Goal: Communication & Community: Answer question/provide support

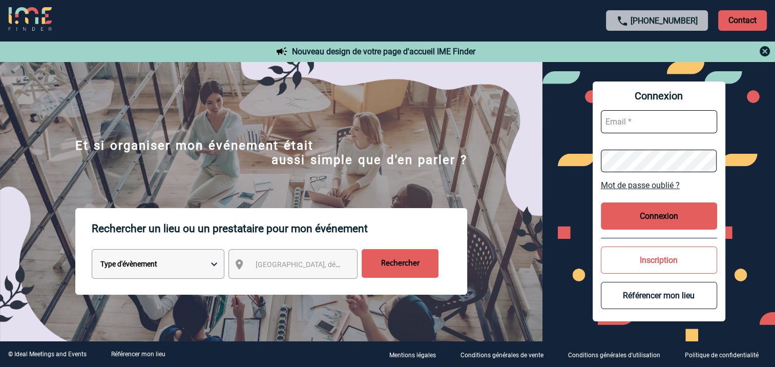
type input "[EMAIL_ADDRESS][DOMAIN_NAME]"
click at [646, 217] on button "Connexion" at bounding box center [659, 215] width 116 height 27
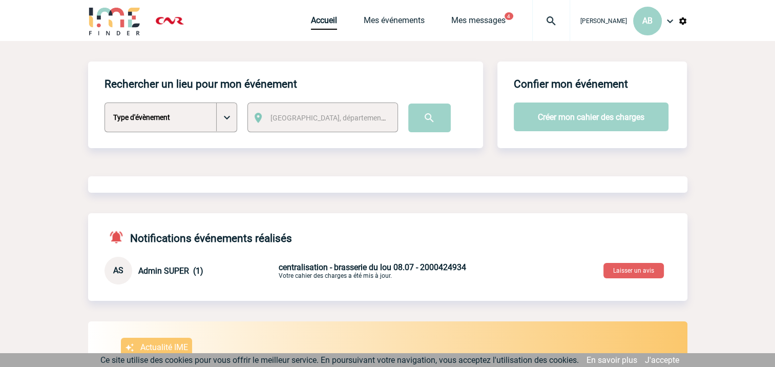
click at [229, 115] on select "Type d'évènement Séminaire avec nuitée Séminaire sans nuitée Repas de groupe Te…" at bounding box center [170, 117] width 133 height 30
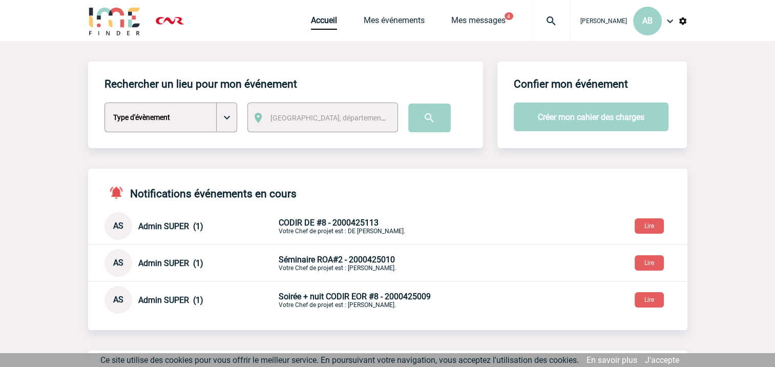
select select "1"
click at [104, 103] on select "Type d'évènement Séminaire avec nuitée Séminaire sans nuitée Repas de groupe Te…" at bounding box center [170, 117] width 133 height 30
click at [350, 119] on span "[GEOGRAPHIC_DATA], département, région..." at bounding box center [341, 118] width 142 height 8
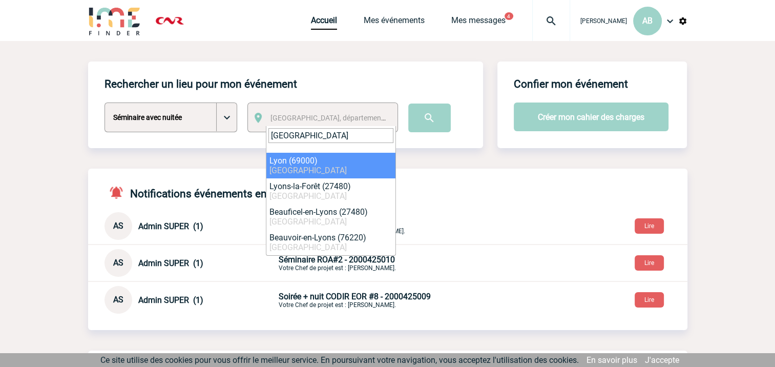
type input "lyon"
select select "36544"
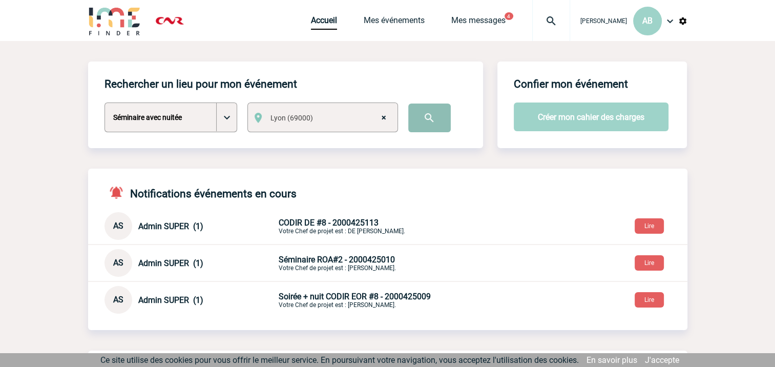
click at [426, 117] on input "image" at bounding box center [429, 117] width 42 height 29
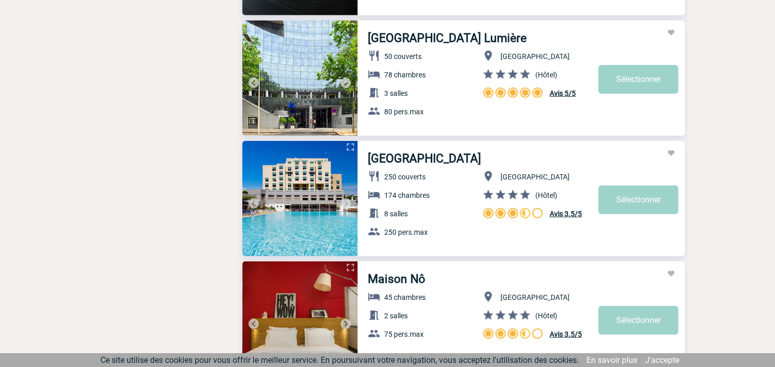
scroll to position [2509, 0]
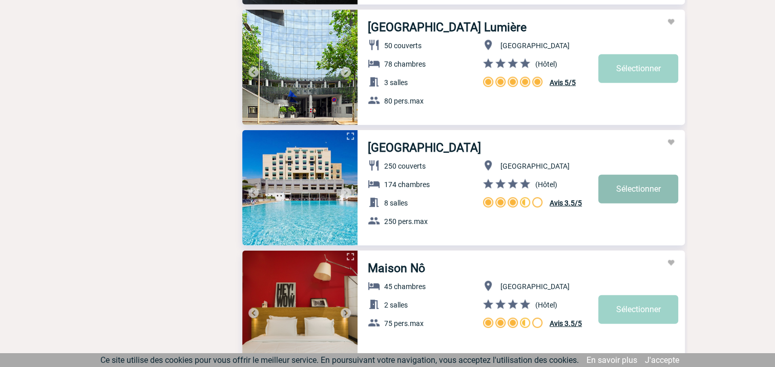
select select "1"
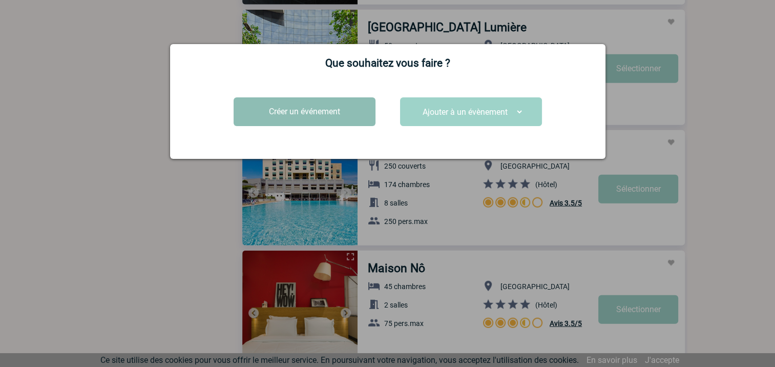
click at [323, 108] on button "Créer un événement" at bounding box center [304, 111] width 142 height 29
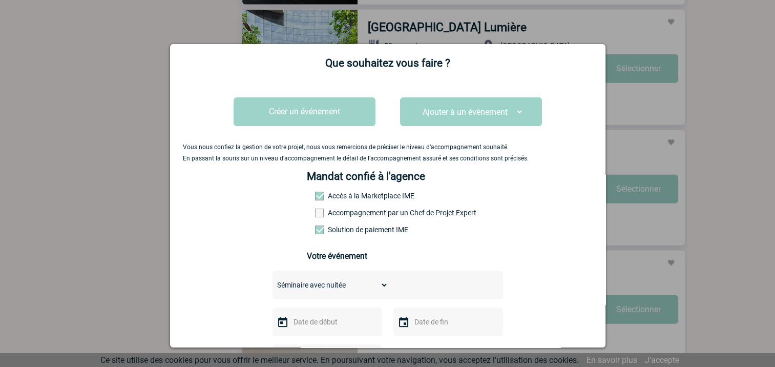
scroll to position [102, 0]
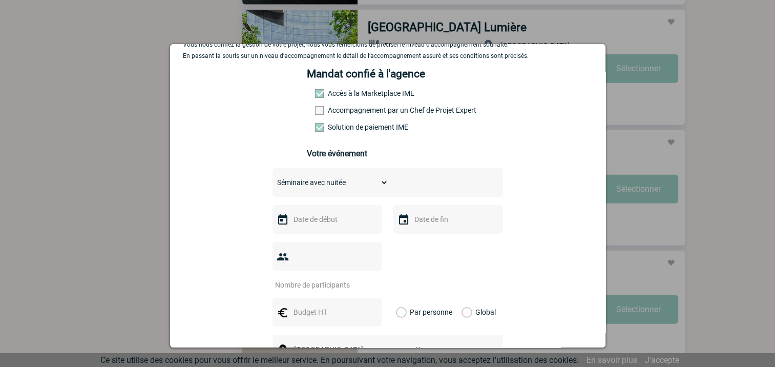
click at [336, 211] on div at bounding box center [327, 219] width 110 height 29
click at [333, 219] on input "text" at bounding box center [326, 218] width 71 height 13
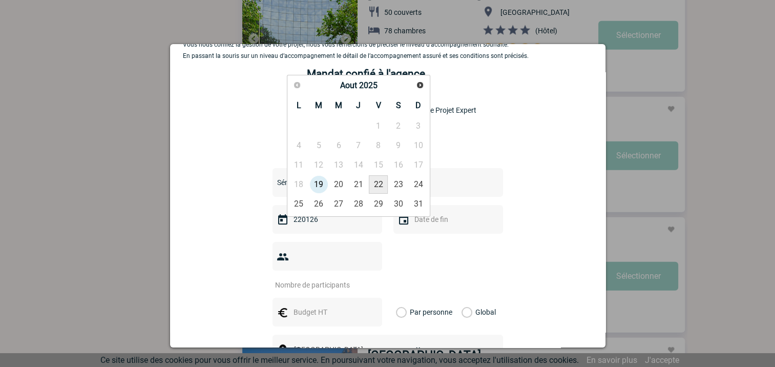
scroll to position [2560, 0]
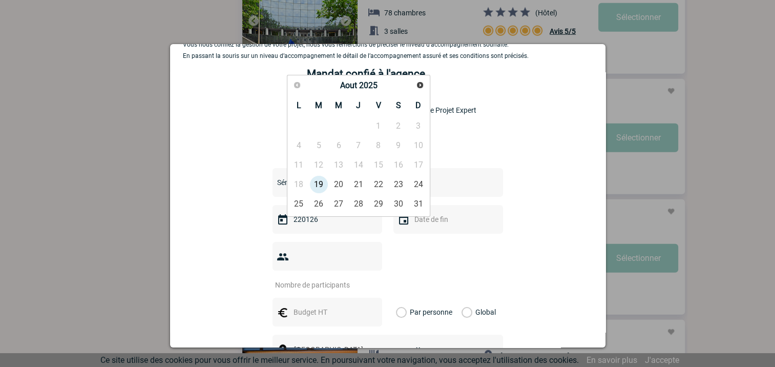
click at [459, 226] on input "text" at bounding box center [447, 218] width 71 height 13
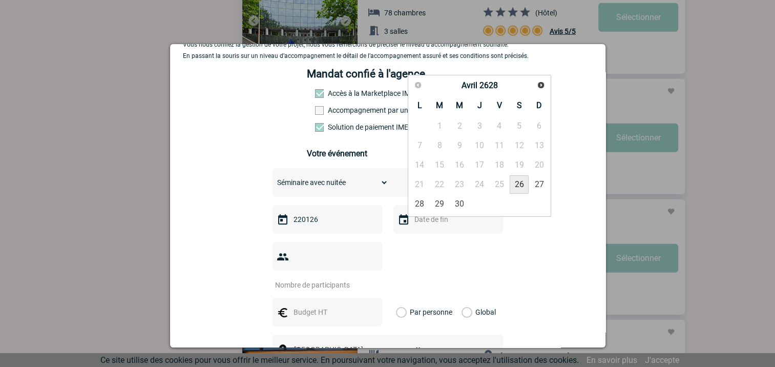
click at [324, 221] on input "220126" at bounding box center [326, 218] width 71 height 13
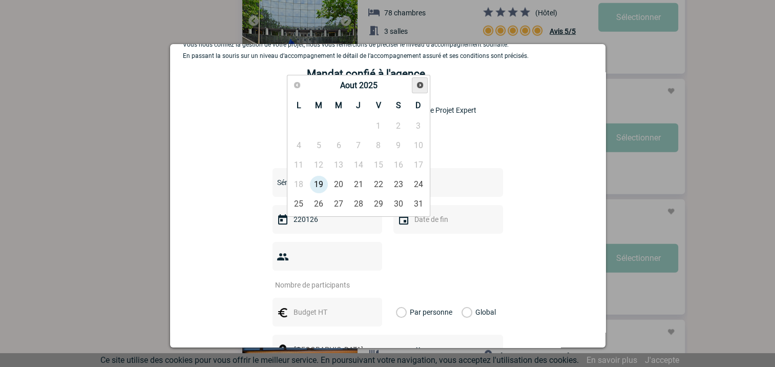
click at [419, 86] on span "Suivant" at bounding box center [420, 85] width 8 height 8
click at [416, 84] on span "Suivant" at bounding box center [420, 85] width 8 height 8
click at [358, 180] on link "22" at bounding box center [358, 184] width 19 height 18
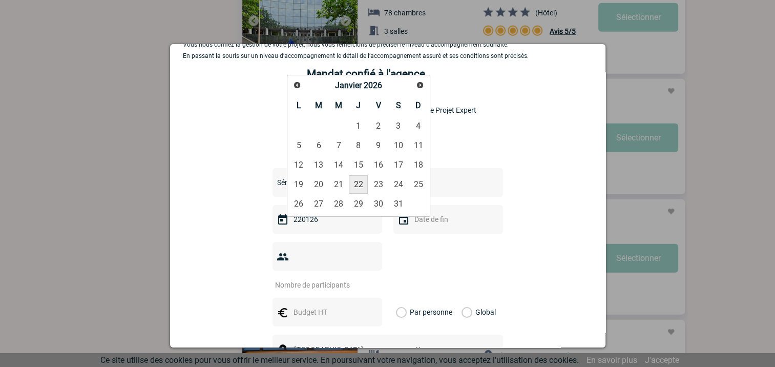
type input "22-01-2026"
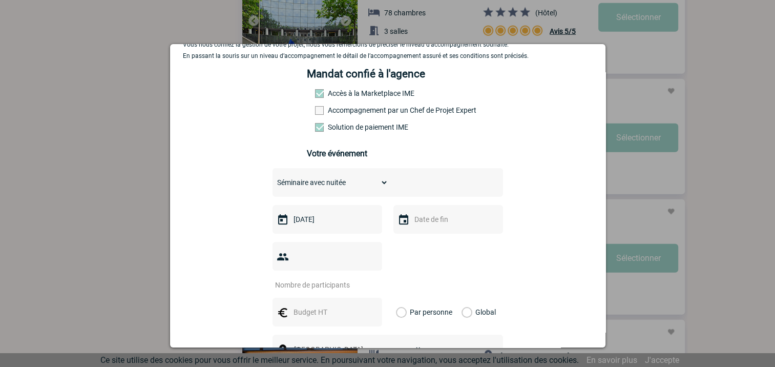
click at [420, 225] on input "text" at bounding box center [447, 218] width 71 height 13
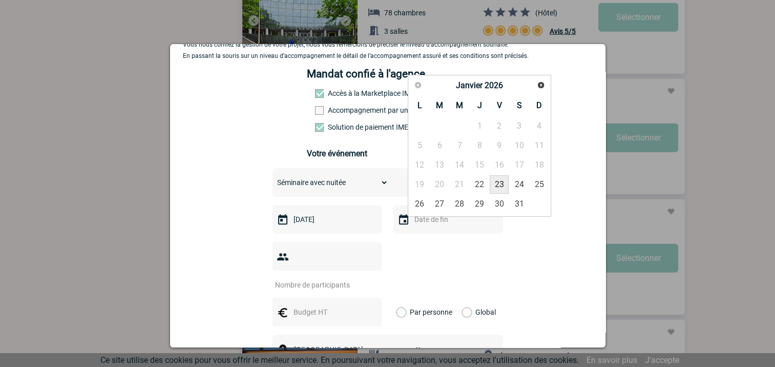
click at [501, 180] on link "23" at bounding box center [498, 184] width 19 height 18
type input "23-01-2026"
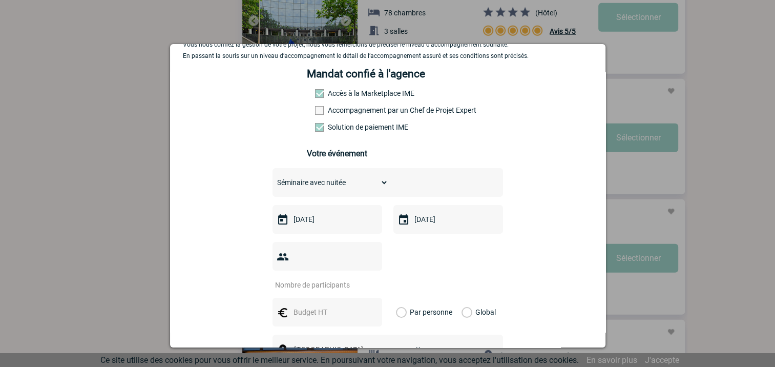
click at [349, 278] on input "number" at bounding box center [320, 284] width 96 height 13
type input "60"
click at [348, 305] on input "text" at bounding box center [326, 311] width 71 height 13
type input "300"
click at [397, 297] on label "Par personne" at bounding box center [401, 311] width 11 height 29
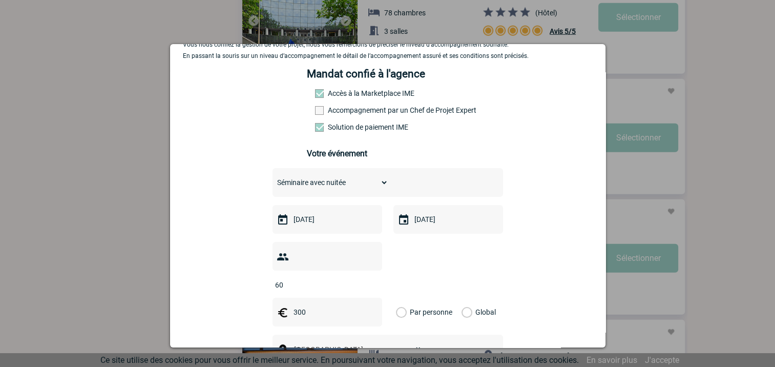
click at [0, 0] on input "Par personne" at bounding box center [0, 0] width 0 height 0
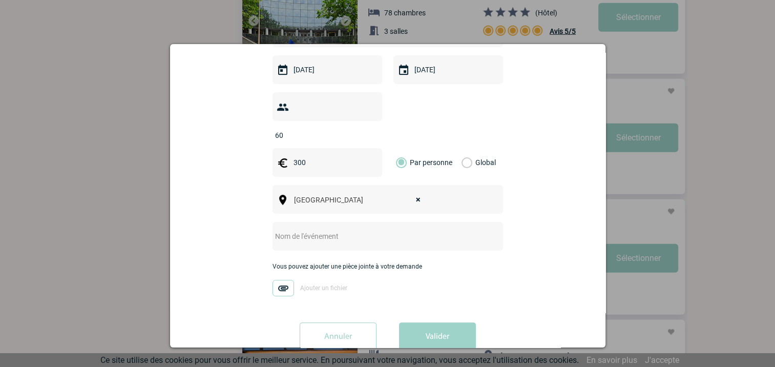
scroll to position [256, 0]
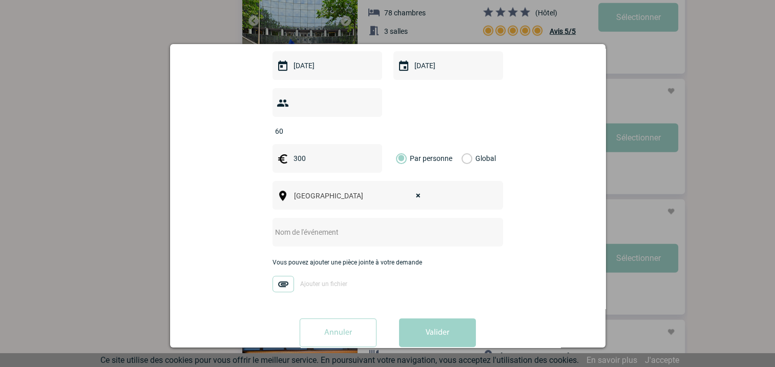
click at [361, 225] on input "text" at bounding box center [373, 231] width 203 height 13
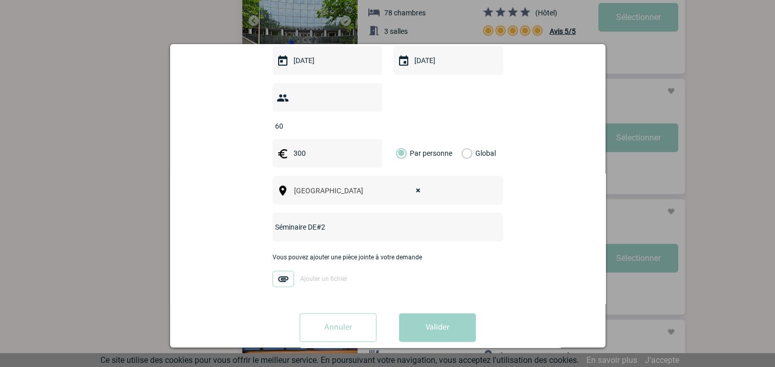
scroll to position [263, 0]
type input "Séminaire DE#2"
click at [421, 311] on button "Valider" at bounding box center [437, 325] width 77 height 29
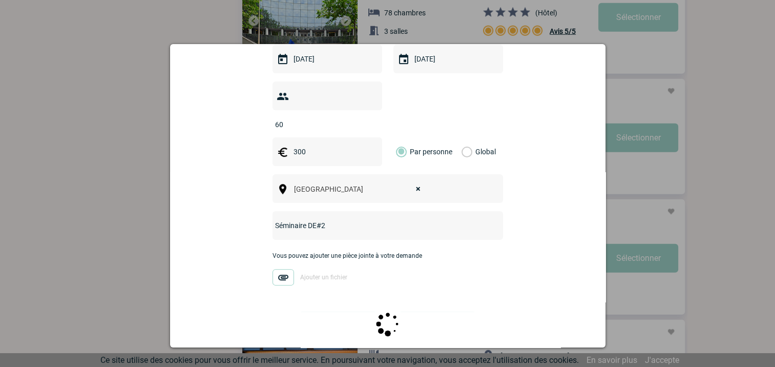
scroll to position [0, 0]
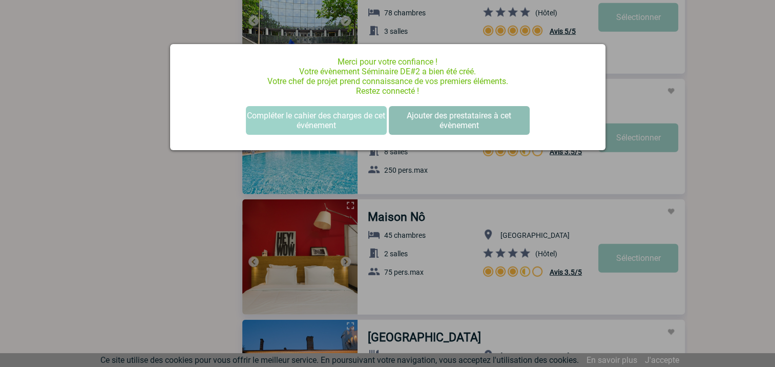
click at [467, 118] on button "Ajouter des prestataires à cet évènement" at bounding box center [459, 120] width 141 height 29
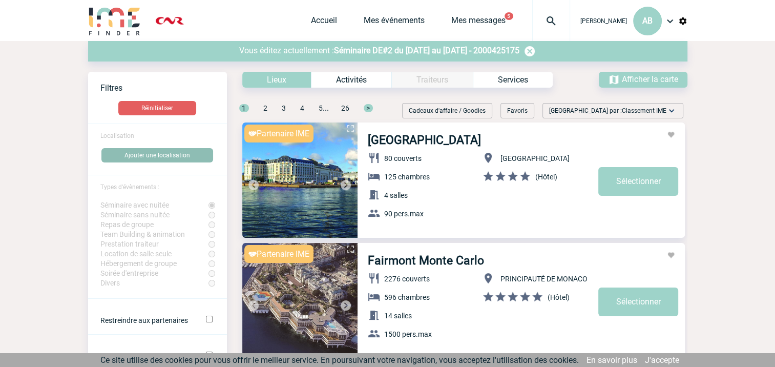
click at [140, 156] on button "Ajouter une localisation" at bounding box center [157, 155] width 112 height 14
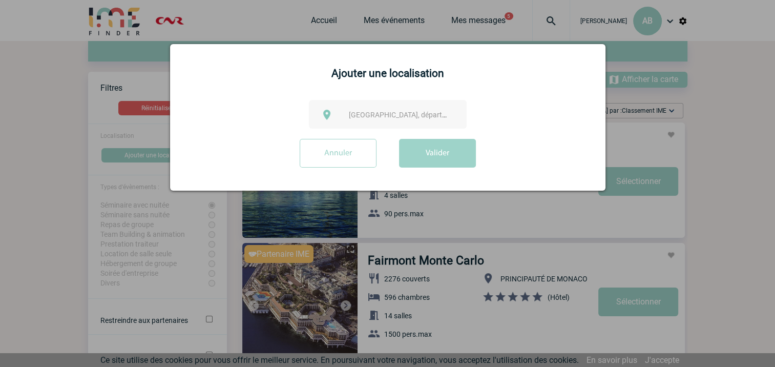
click at [361, 113] on span "[GEOGRAPHIC_DATA], département, région..." at bounding box center [420, 115] width 142 height 8
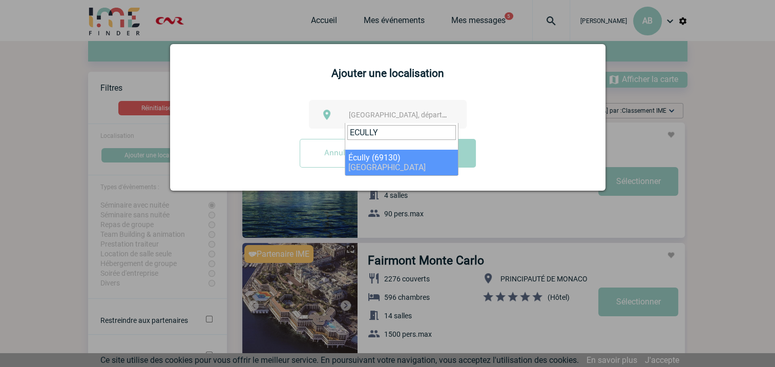
type input "ECULLY"
select select "36333"
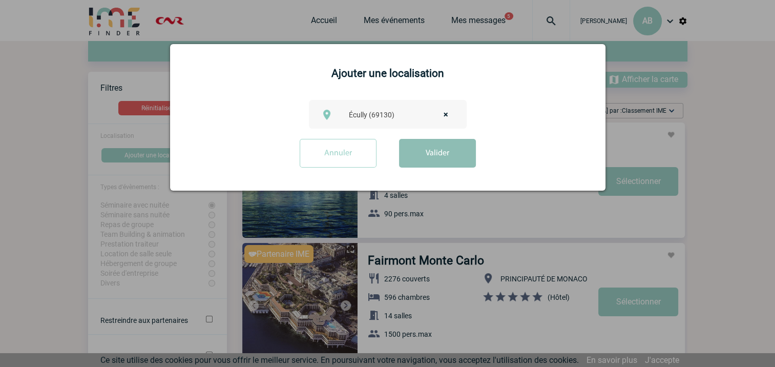
click at [448, 147] on button "Valider" at bounding box center [437, 153] width 77 height 29
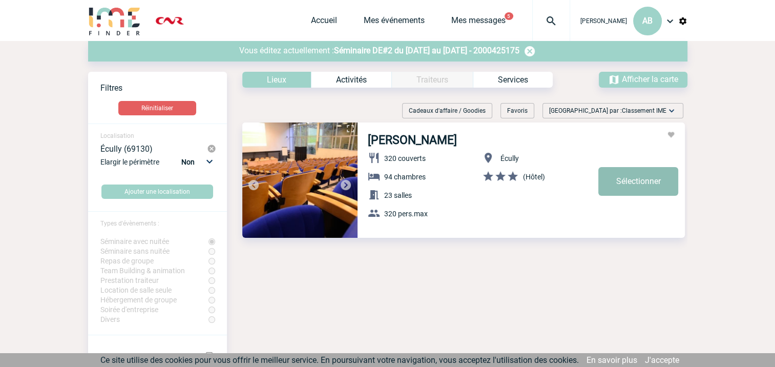
click at [647, 180] on link "Sélectionner" at bounding box center [638, 181] width 80 height 29
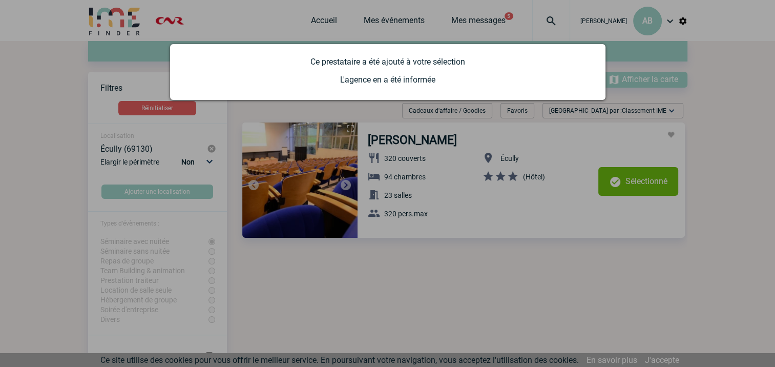
click at [458, 15] on div at bounding box center [387, 183] width 775 height 367
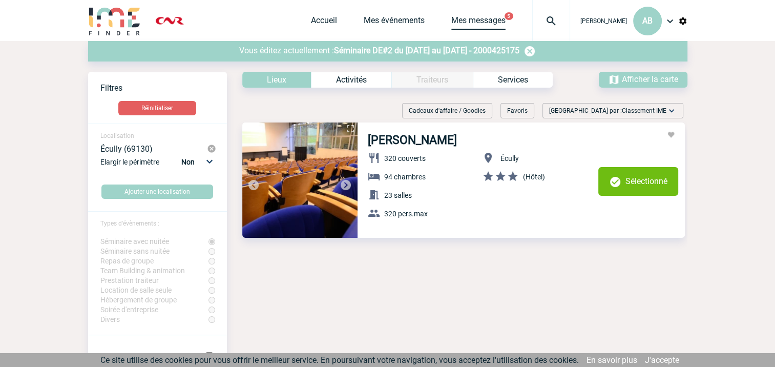
click at [454, 20] on link "Mes messages" at bounding box center [478, 22] width 54 height 14
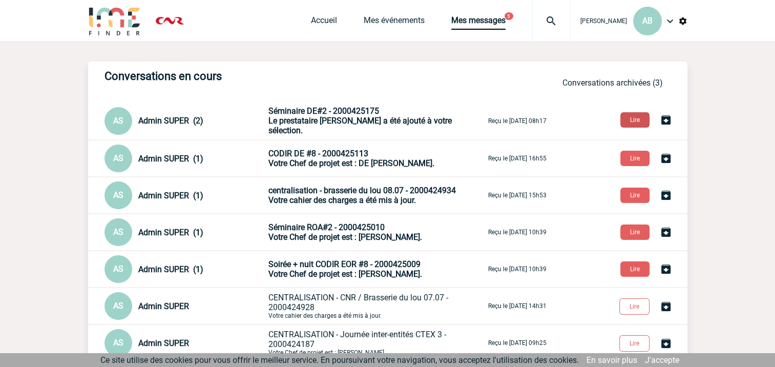
click at [643, 118] on button "Lire" at bounding box center [634, 119] width 29 height 15
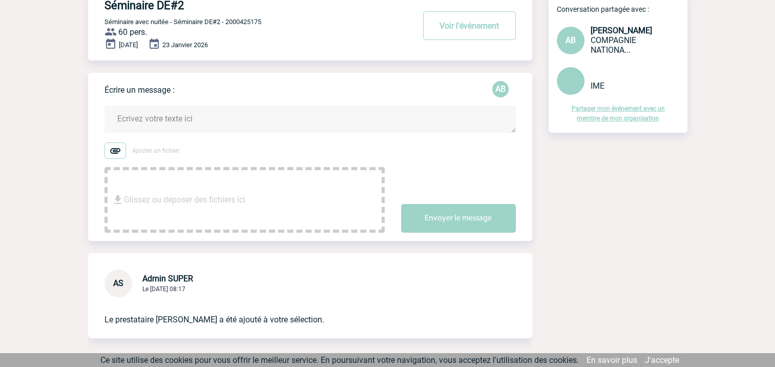
scroll to position [36, 0]
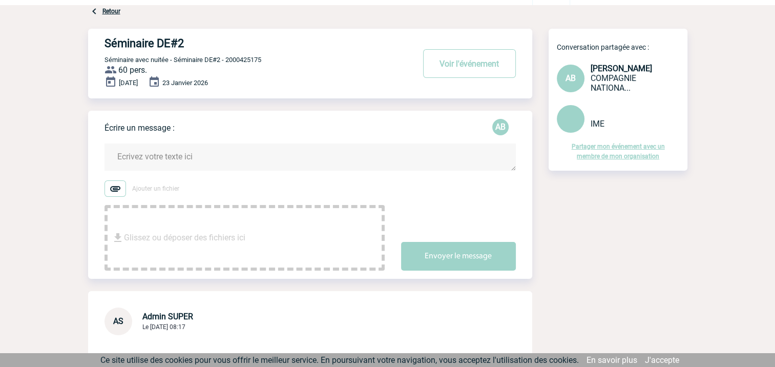
click at [195, 153] on textarea at bounding box center [309, 156] width 411 height 27
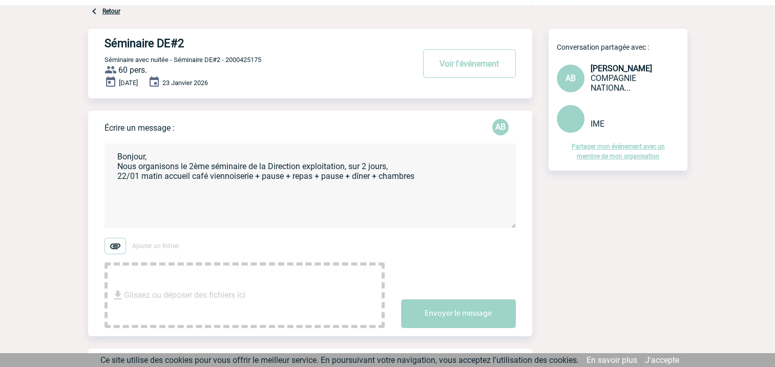
click at [397, 169] on textarea "Bonjour, Nous organisons le 2ème séminaire de la Direction exploitation, sur 2 …" at bounding box center [309, 185] width 411 height 84
click at [139, 176] on textarea "Bonjour, Nous organisons le 2ème séminaire de la Direction exploitation, sur 2 …" at bounding box center [309, 185] width 411 height 84
click at [222, 190] on textarea "Bonjour, Nous organisons le 2ème séminaire de la Direction exploitation, sur 2 …" at bounding box center [309, 185] width 411 height 84
click at [137, 175] on textarea "Bonjour, Nous organisons le 2ème séminaire de la Direction exploitation, sur 2 …" at bounding box center [309, 185] width 411 height 84
click at [299, 178] on textarea "Bonjour, Nous organisons le 2ème séminaire de la Direction exploitation, sur 2 …" at bounding box center [309, 185] width 411 height 84
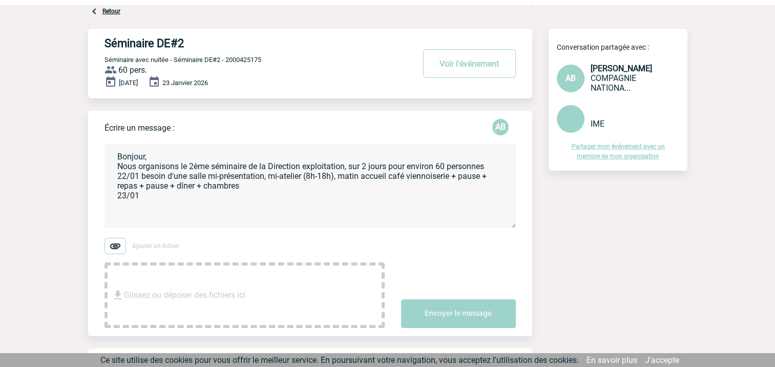
click at [163, 199] on textarea "Bonjour, Nous organisons le 2ème séminaire de la Direction exploitation, sur 2 …" at bounding box center [309, 185] width 411 height 84
drag, startPoint x: 301, startPoint y: 177, endPoint x: 188, endPoint y: 174, distance: 112.7
click at [188, 174] on textarea "Bonjour, Nous organisons le 2ème séminaire de la Direction exploitation, sur 2 …" at bounding box center [309, 185] width 411 height 84
click at [156, 195] on textarea "Bonjour, Nous organisons le 2ème séminaire de la Direction exploitation, sur 2 …" at bounding box center [309, 185] width 411 height 84
paste textarea "salle mi-présentation, mi-atelier"
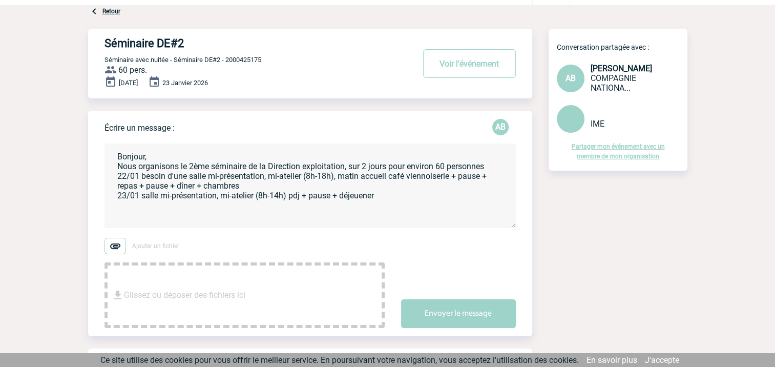
click at [422, 210] on textarea "Bonjour, Nous organisons le 2ème séminaire de la Direction exploitation, sur 2 …" at bounding box center [309, 185] width 411 height 84
click at [450, 240] on div "Ajouter un fichier Glissez ou déposer des fichiers ici Envoyer le message" at bounding box center [317, 283] width 427 height 90
click at [122, 186] on textarea "Bonjour, Nous organisons le 2ème séminaire de la Direction exploitation, sur 2 …" at bounding box center [309, 185] width 411 height 84
click at [385, 200] on textarea "Bonjour, Nous organisons le 2ème séminaire de la Direction exploitation, sur 2 …" at bounding box center [309, 185] width 411 height 84
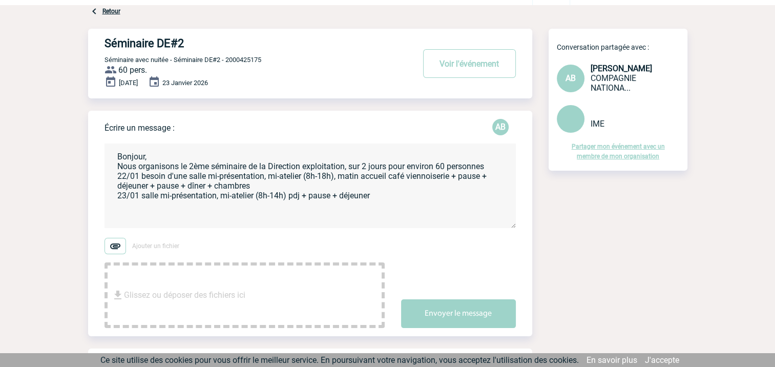
click at [269, 211] on textarea "Bonjour, Nous organisons le 2ème séminaire de la Direction exploitation, sur 2 …" at bounding box center [309, 185] width 411 height 84
click at [377, 194] on textarea "Bonjour, Nous organisons le 2ème séminaire de la Direction exploitation, sur 2 …" at bounding box center [309, 185] width 411 height 84
click at [210, 208] on textarea "Bonjour, Nous organisons le 2ème séminaire de la Direction exploitation, sur 2 …" at bounding box center [309, 185] width 411 height 84
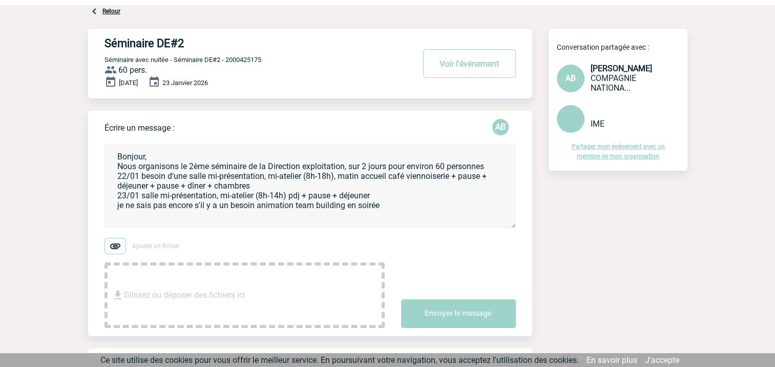
click at [221, 208] on textarea "Bonjour, Nous organisons le 2ème séminaire de la Direction exploitation, sur 2 …" at bounding box center [309, 185] width 411 height 84
click at [245, 208] on textarea "Bonjour, Nous organisons le 2ème séminaire de la Direction exploitation, sur 2 …" at bounding box center [309, 185] width 411 height 84
click at [390, 205] on textarea "Bonjour, Nous organisons le 2ème séminaire de la Direction exploitation, sur 2 …" at bounding box center [309, 185] width 411 height 84
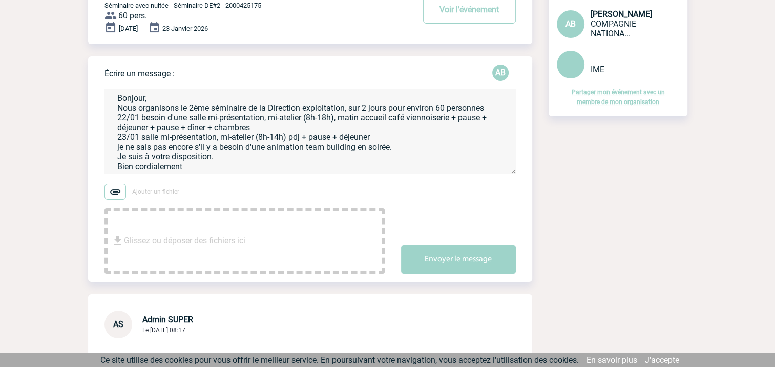
scroll to position [0, 0]
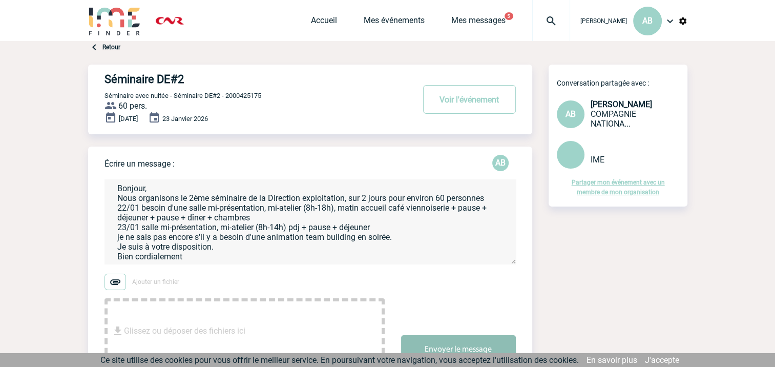
type textarea "Bonjour, Nous organisons le 2ème séminaire de la Direction exploitation, sur 2 …"
click at [439, 344] on button "Envoyer le message" at bounding box center [458, 349] width 115 height 29
